Goal: Find specific page/section: Find specific page/section

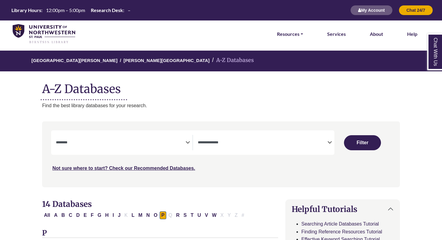
select select "Database Subject Filter"
select select "Database Types Filter"
select select "Database Subject Filter"
select select "Database Types Filter"
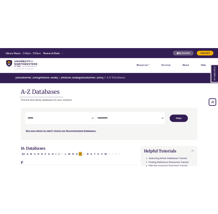
scroll to position [781, 0]
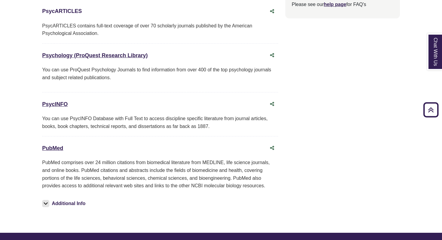
click at [70, 10] on link "PsycARTICLES This link opens in a new window" at bounding box center [62, 11] width 40 height 6
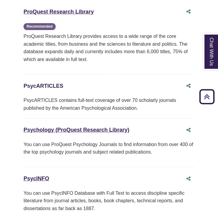
click at [53, 83] on link "PsycARTICLES This link opens in a new window" at bounding box center [43, 86] width 40 height 6
